Goal: Task Accomplishment & Management: Manage account settings

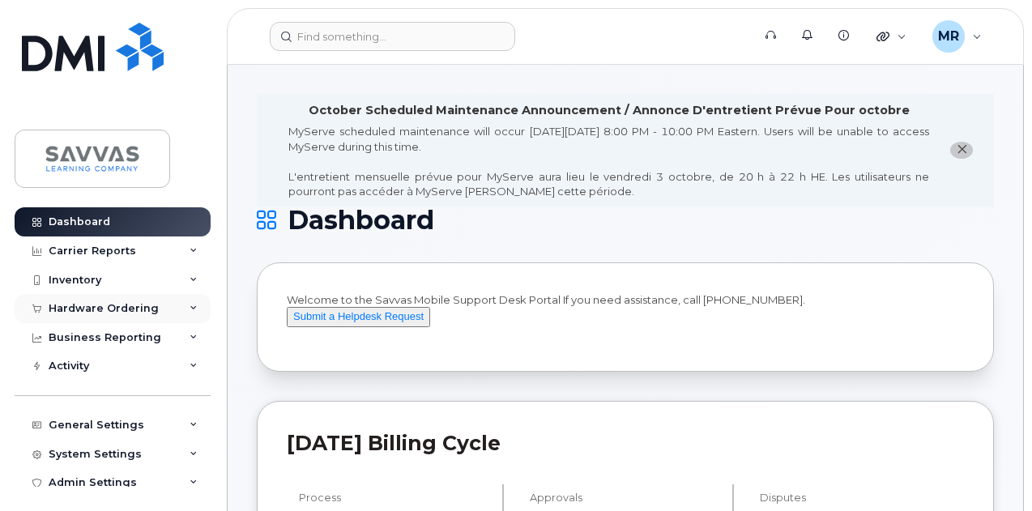
click at [132, 300] on div "Hardware Ordering" at bounding box center [113, 308] width 196 height 29
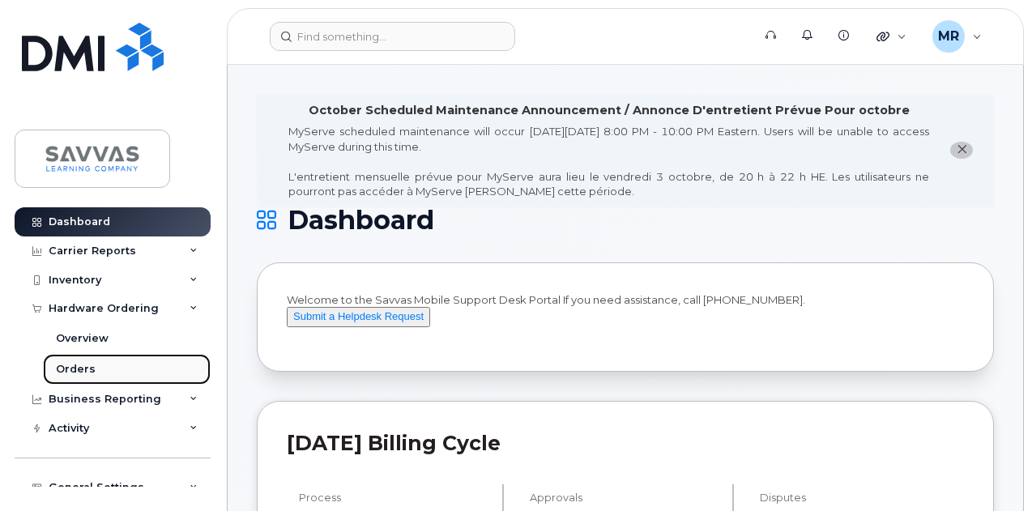
click at [122, 370] on link "Orders" at bounding box center [127, 369] width 168 height 31
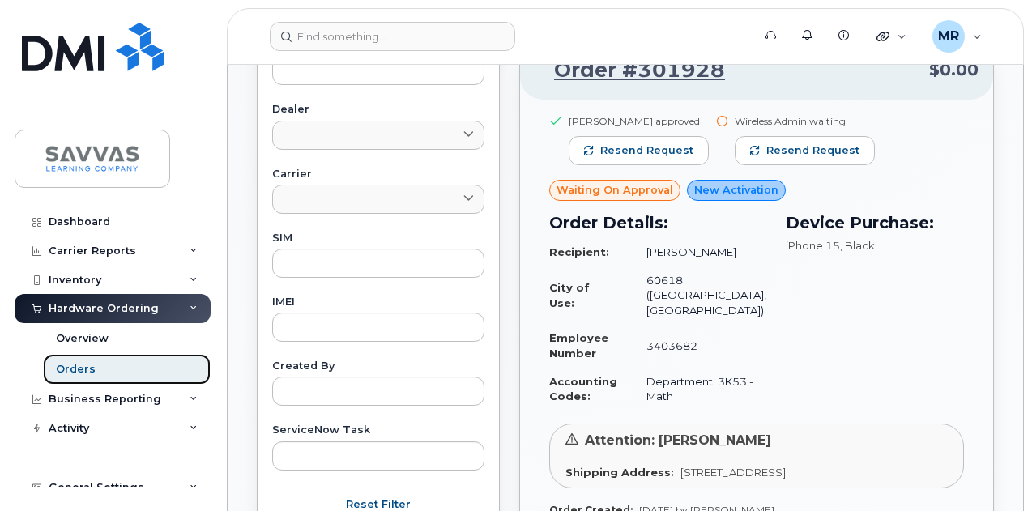
scroll to position [648, 0]
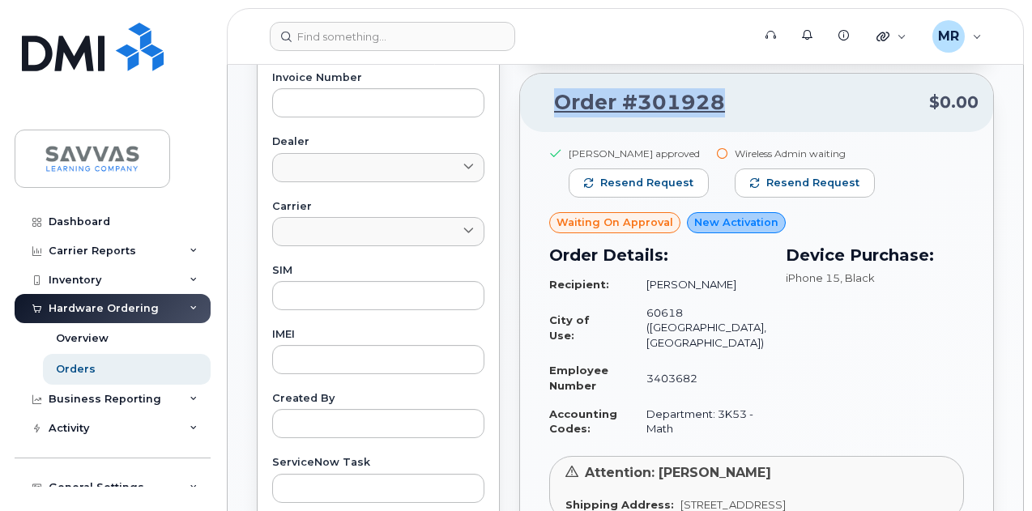
drag, startPoint x: 728, startPoint y: 111, endPoint x: 543, endPoint y: 119, distance: 184.8
click at [543, 114] on p "Order #301928 $0.00" at bounding box center [757, 102] width 444 height 29
copy link "Order #301928"
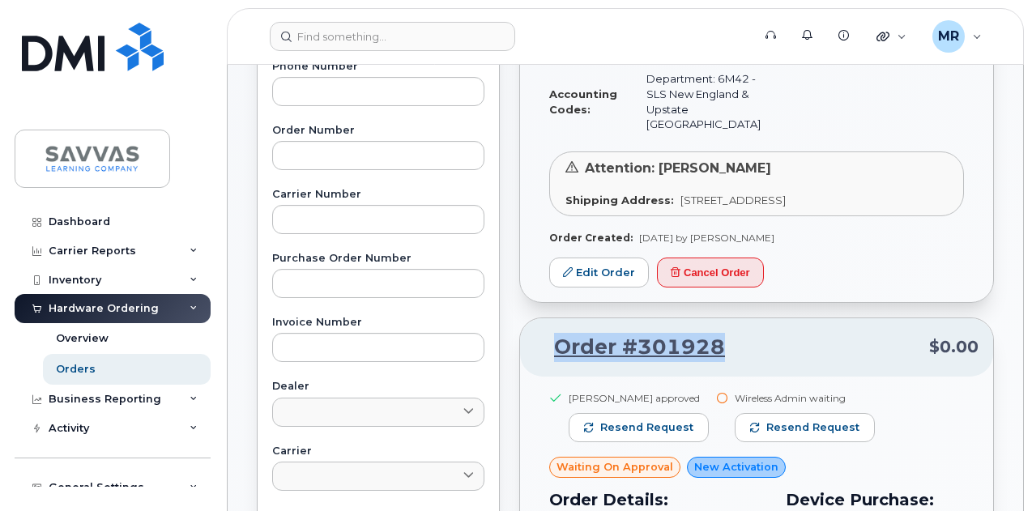
scroll to position [405, 0]
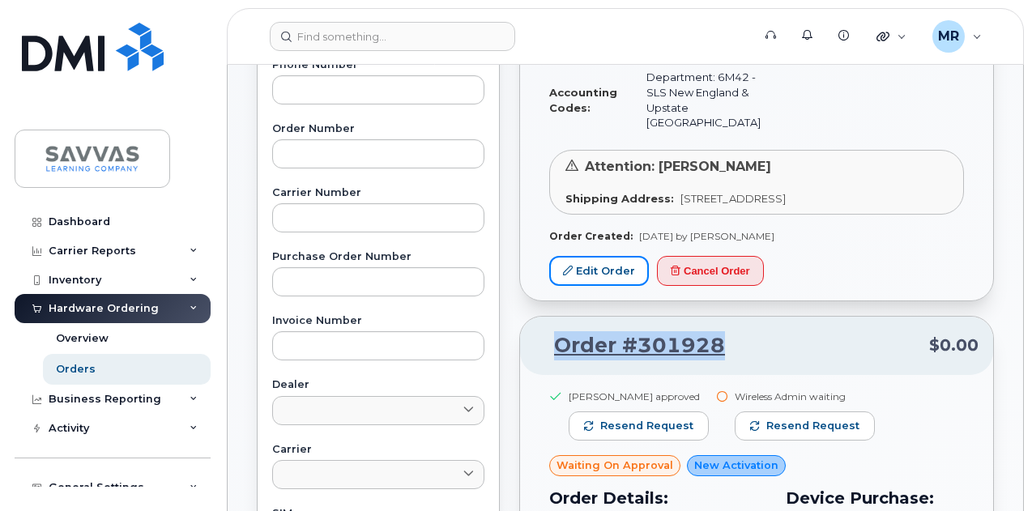
drag, startPoint x: 590, startPoint y: 288, endPoint x: 748, endPoint y: 237, distance: 165.7
click at [590, 286] on link "Edit Order" at bounding box center [599, 271] width 100 height 30
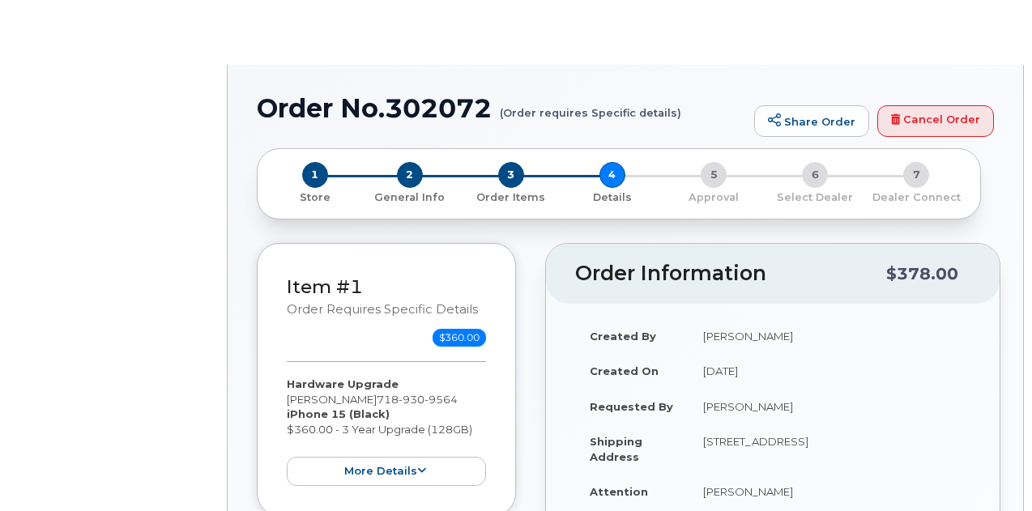
select select "Bus Unl Plus 2.0 Smartphone"
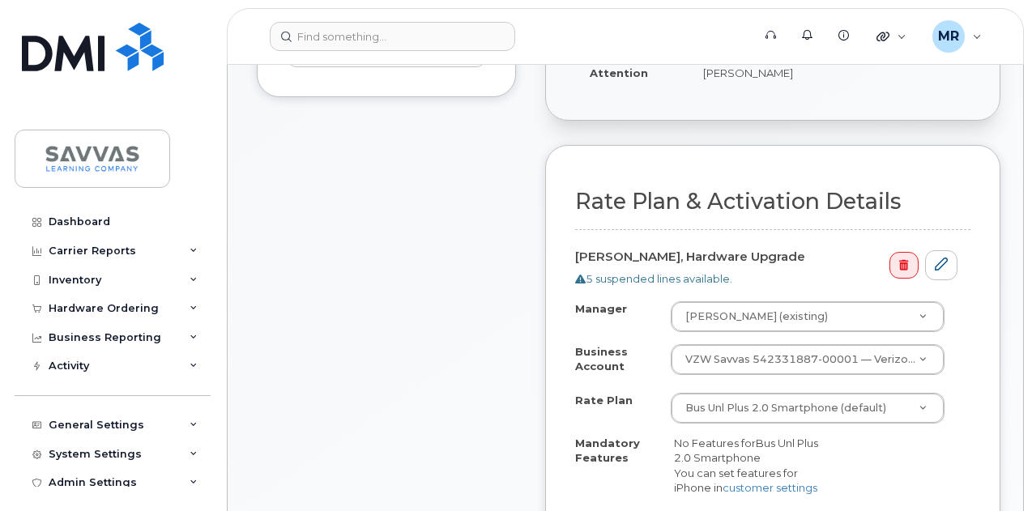
scroll to position [842, 0]
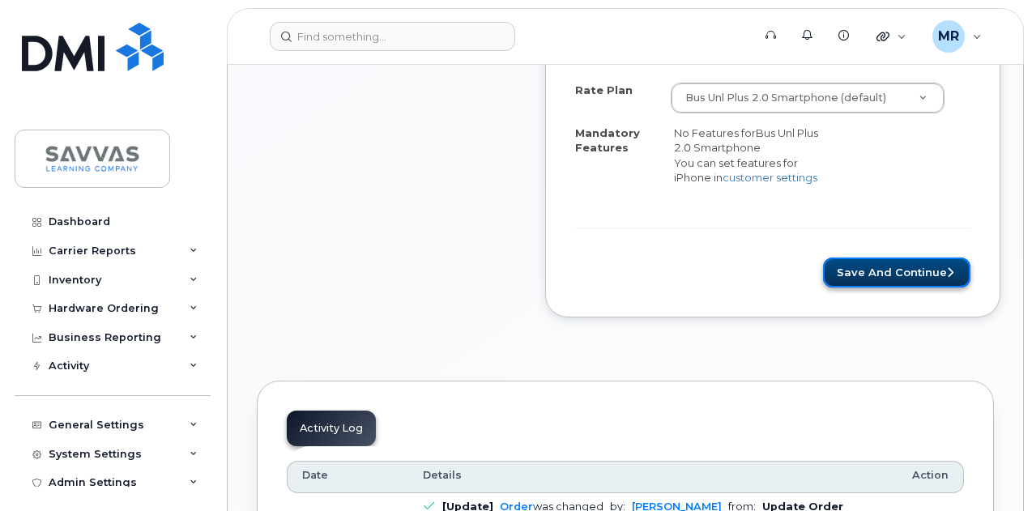
click at [892, 262] on button "Save and Continue" at bounding box center [896, 273] width 147 height 30
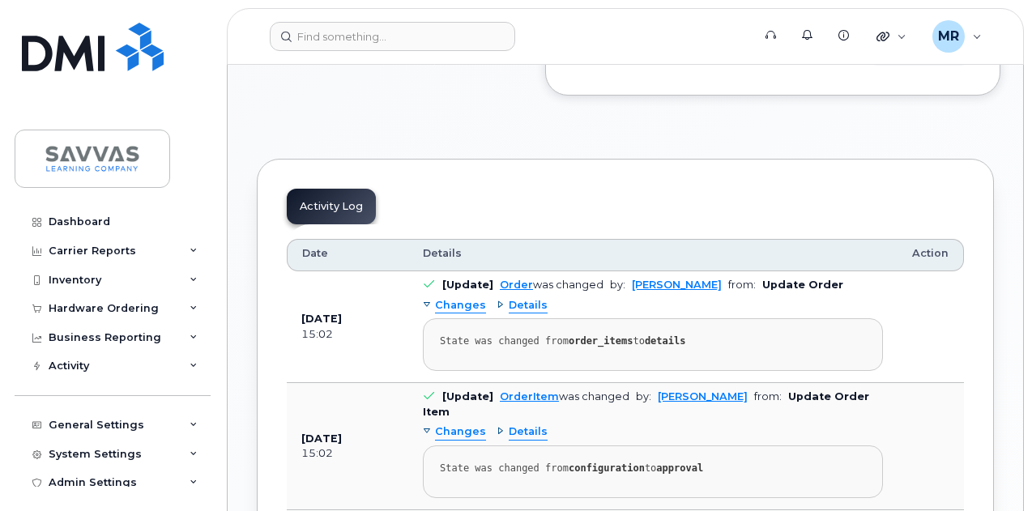
scroll to position [1085, 0]
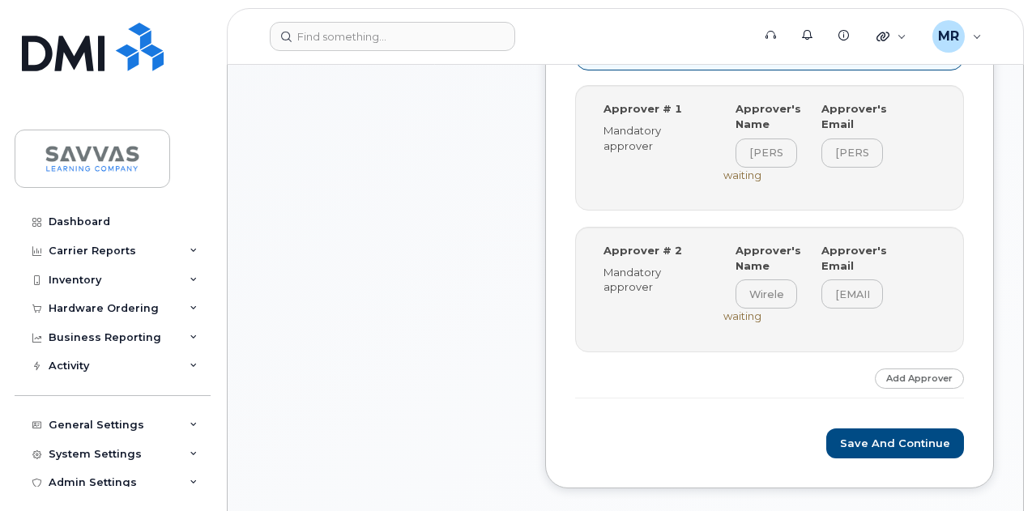
scroll to position [842, 0]
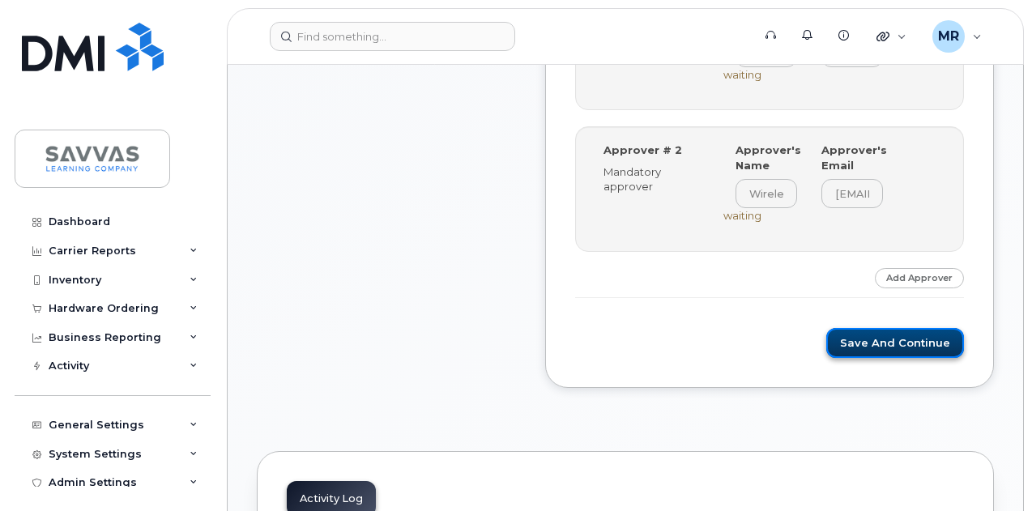
click at [878, 339] on button "Save and Continue" at bounding box center [895, 343] width 138 height 30
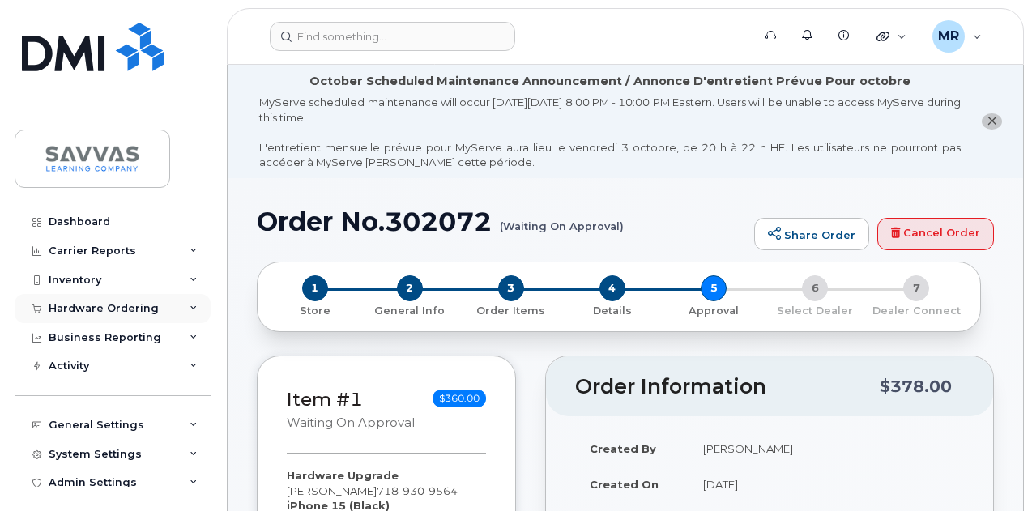
click at [123, 302] on div "Hardware Ordering" at bounding box center [104, 308] width 110 height 13
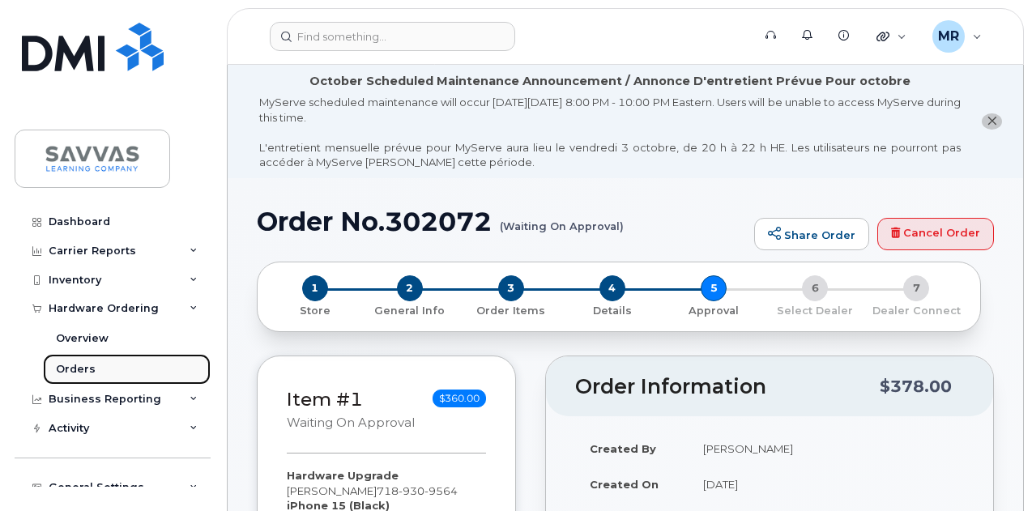
click at [83, 372] on div "Orders" at bounding box center [76, 369] width 40 height 15
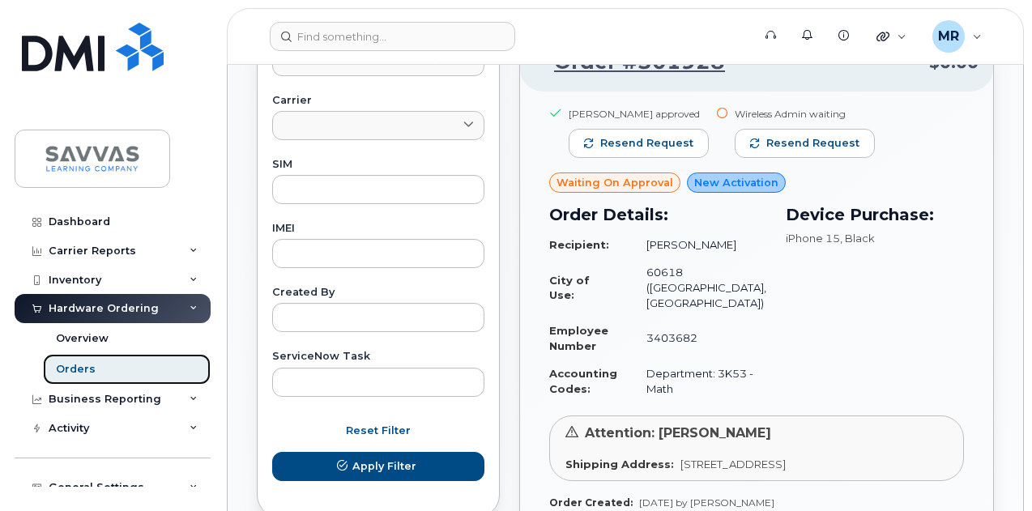
scroll to position [729, 0]
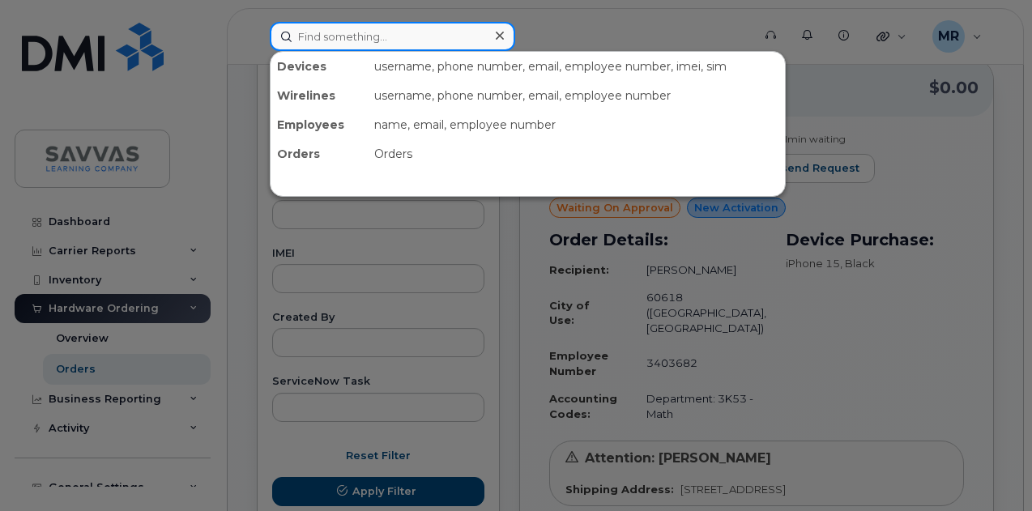
click at [337, 32] on input at bounding box center [392, 36] width 245 height 29
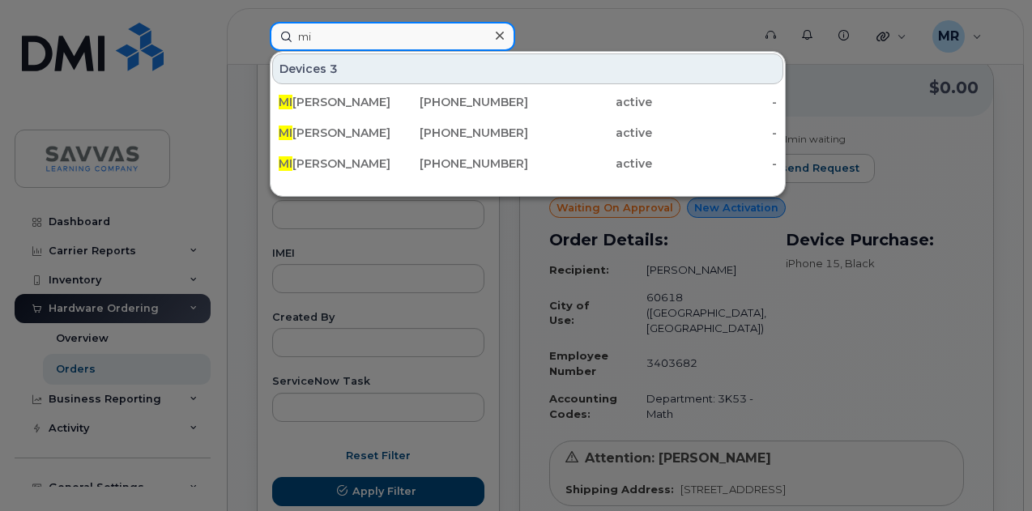
type input "m"
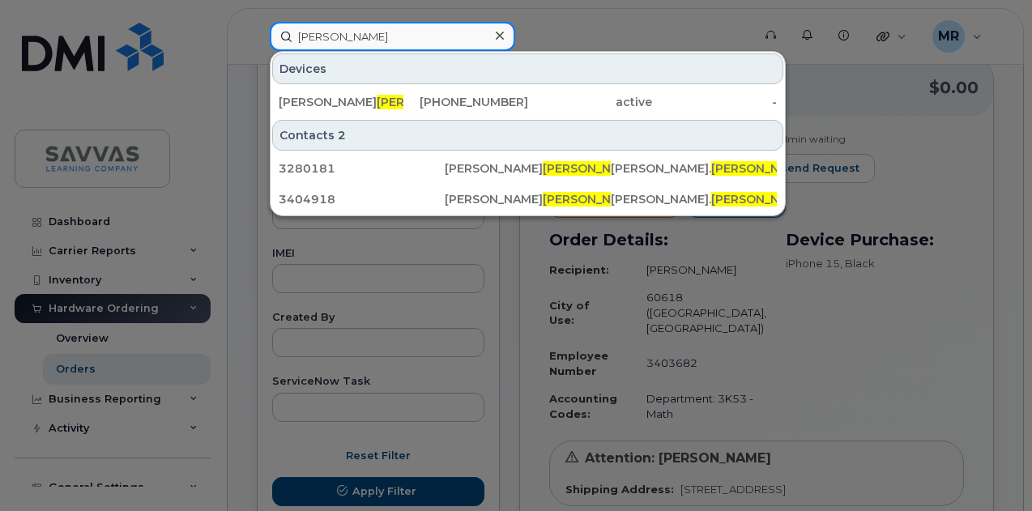
type input "[PERSON_NAME]"
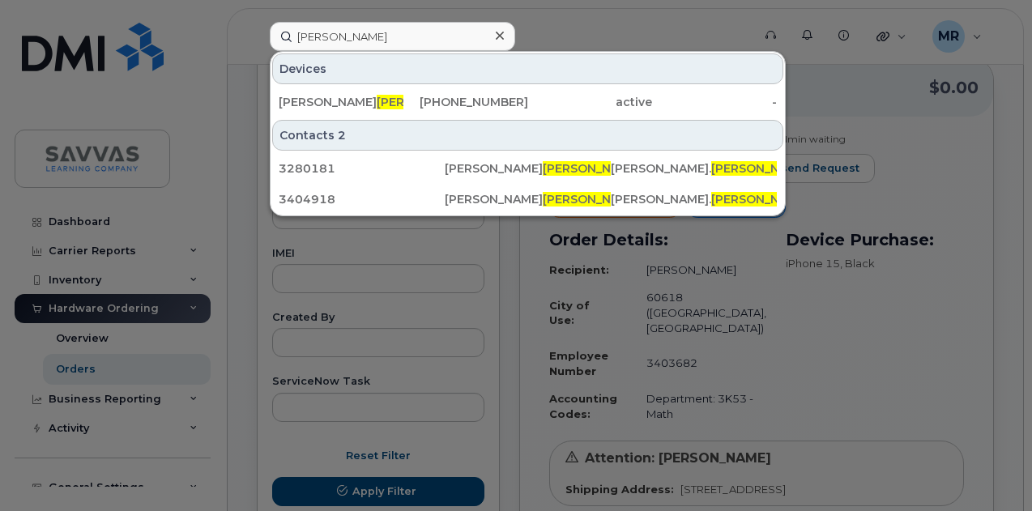
click at [880, 147] on div at bounding box center [516, 255] width 1032 height 511
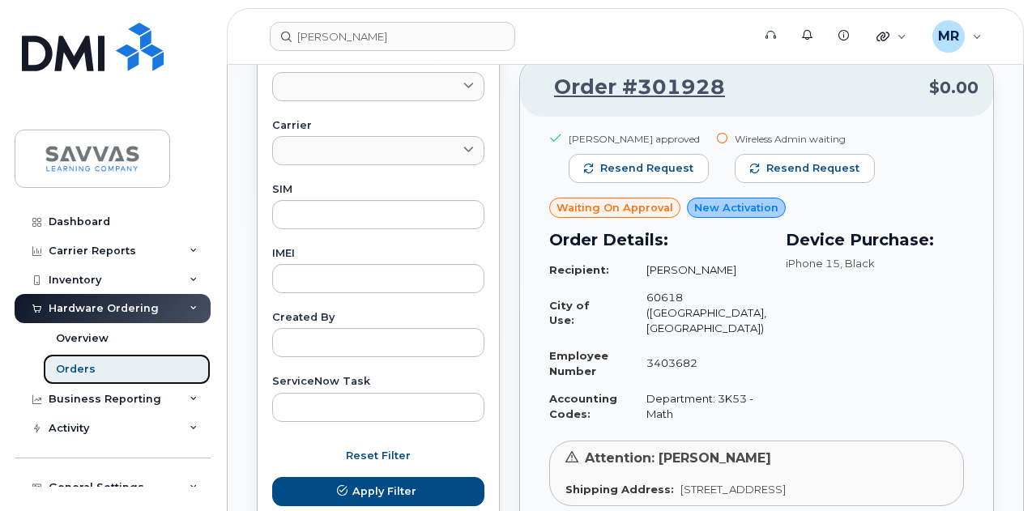
click at [105, 367] on link "Orders" at bounding box center [127, 369] width 168 height 31
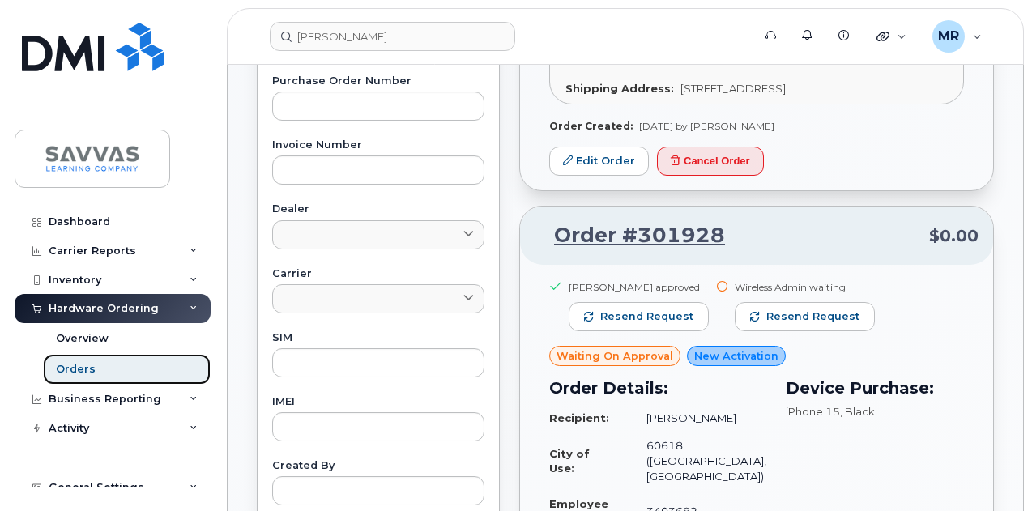
scroll to position [648, 0]
